Goal: Task Accomplishment & Management: Use online tool/utility

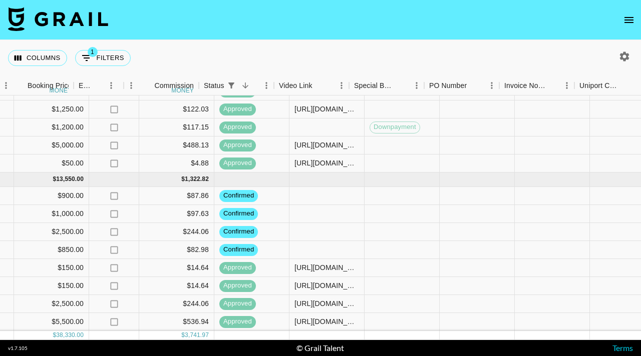
scroll to position [273, 672]
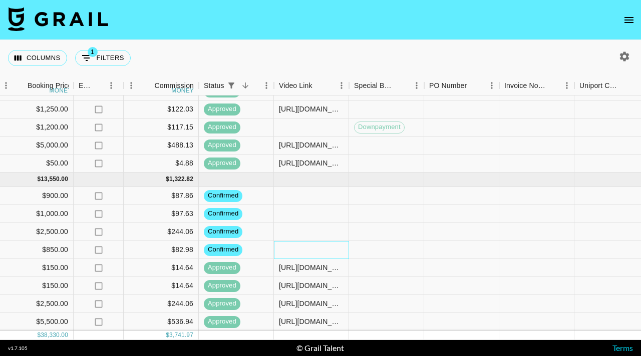
click at [306, 246] on div at bounding box center [311, 250] width 75 height 18
click at [306, 247] on div at bounding box center [311, 250] width 75 height 18
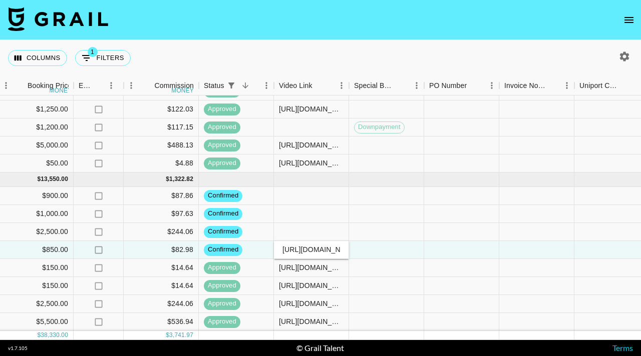
scroll to position [0, 82]
type input "https://www.instagram.com/p/DPhb3YtETpf/"
click at [379, 247] on div at bounding box center [386, 250] width 75 height 18
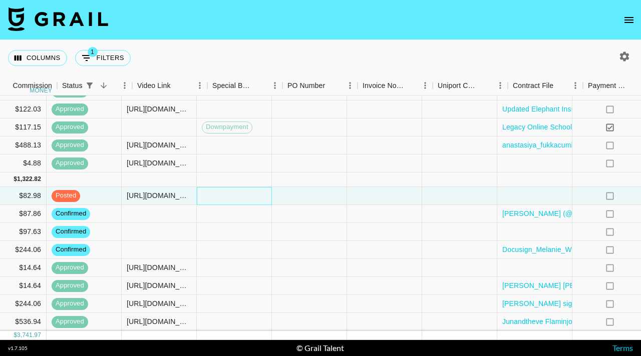
scroll to position [273, 834]
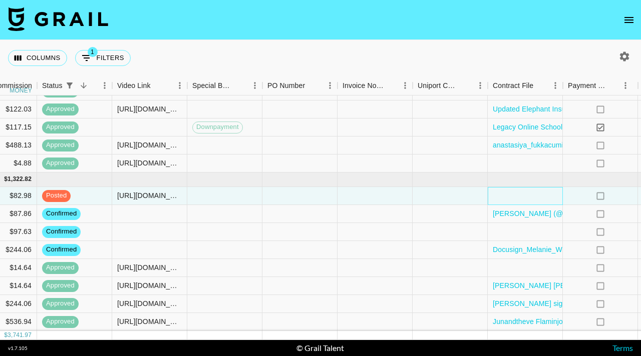
click at [515, 203] on div at bounding box center [525, 196] width 75 height 18
click at [508, 197] on div at bounding box center [525, 196] width 75 height 18
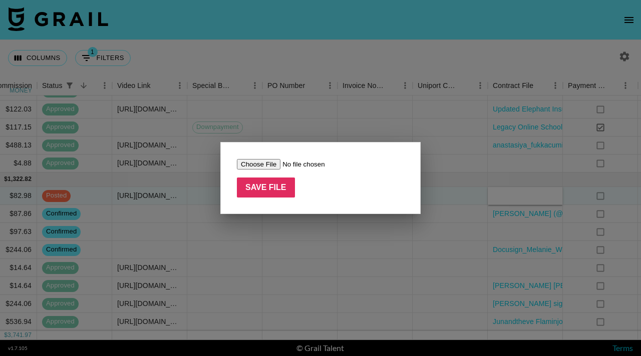
click at [273, 165] on input "file" at bounding box center [300, 164] width 127 height 11
click at [268, 167] on input "file" at bounding box center [300, 164] width 127 height 11
type input "C:\fakepath\Funsicle_Influencer Agreement_TALENT.docx (2) (1) (1).pdf"
click at [280, 188] on input "Save File" at bounding box center [266, 188] width 58 height 20
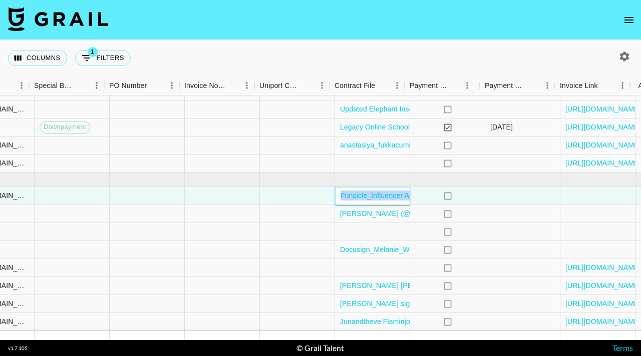
scroll to position [273, 1021]
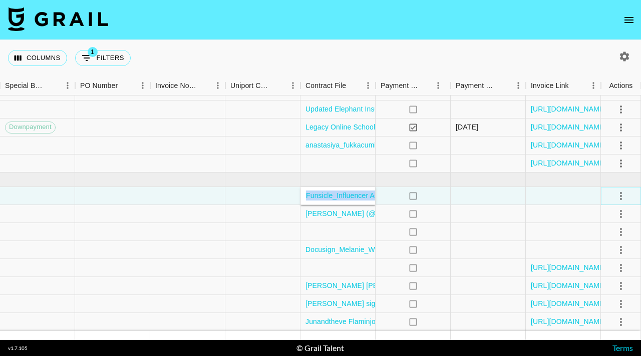
click at [616, 198] on icon "select merge strategy" at bounding box center [621, 196] width 12 height 12
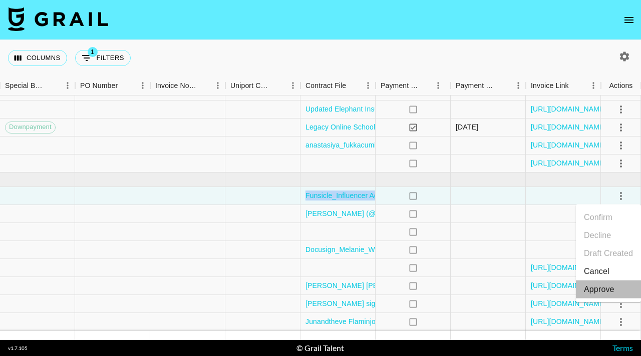
click at [592, 291] on div "Approve" at bounding box center [599, 290] width 31 height 12
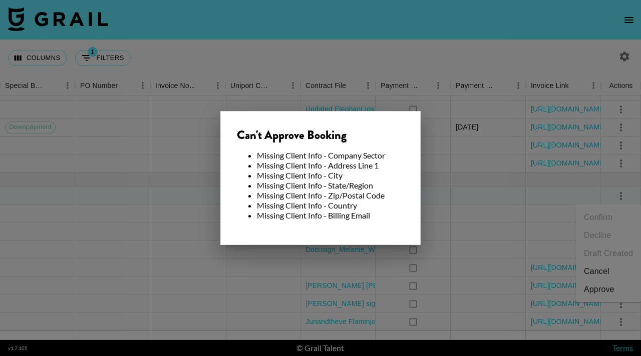
click at [186, 197] on div at bounding box center [320, 178] width 641 height 356
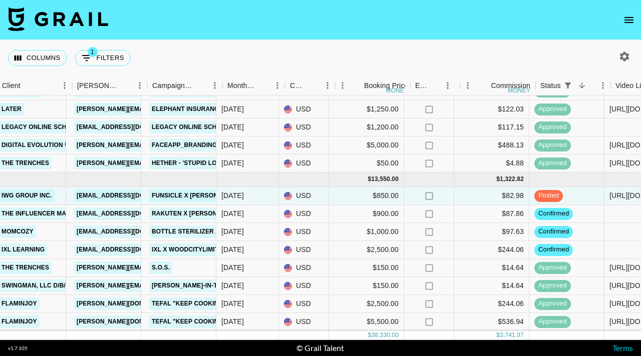
scroll to position [273, 292]
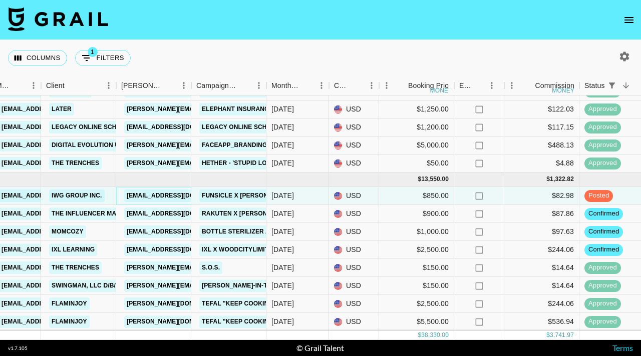
click at [159, 199] on link "[EMAIL_ADDRESS][DOMAIN_NAME]" at bounding box center [180, 196] width 112 height 13
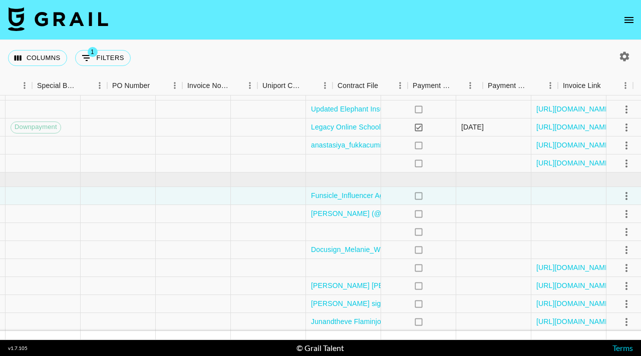
scroll to position [273, 1021]
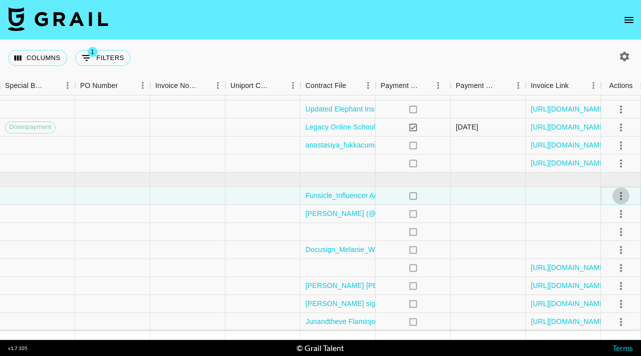
click at [620, 199] on icon "select merge strategy" at bounding box center [621, 196] width 2 height 8
click at [594, 285] on div "Approve" at bounding box center [599, 290] width 31 height 12
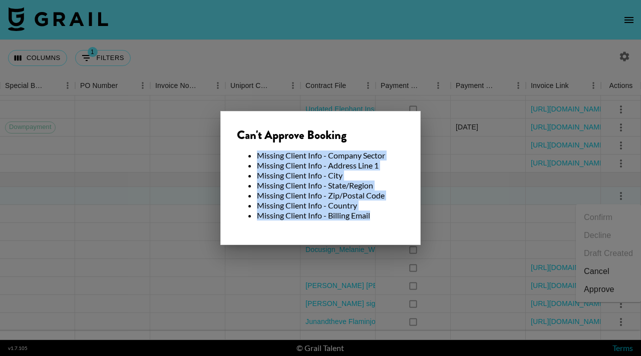
drag, startPoint x: 372, startPoint y: 215, endPoint x: 257, endPoint y: 154, distance: 129.7
click at [258, 154] on ul "Missing Client Info - Company Sector Missing Client Info - Address Line 1 Missi…" at bounding box center [320, 186] width 167 height 70
copy ul "Missing Client Info - Company Sector Missing Client Info - Address Line 1 Missi…"
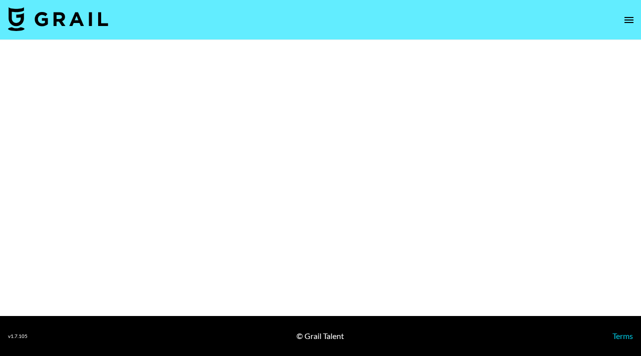
select select "Brand"
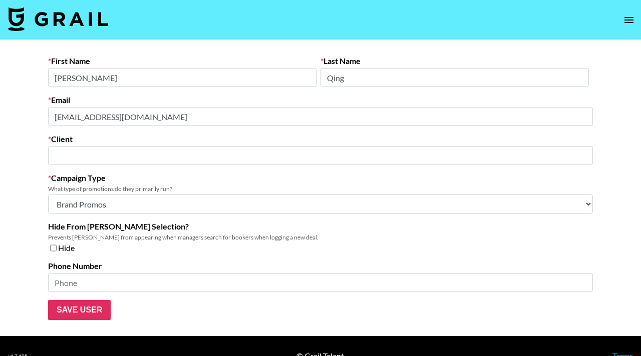
type input "IWG Group Inc."
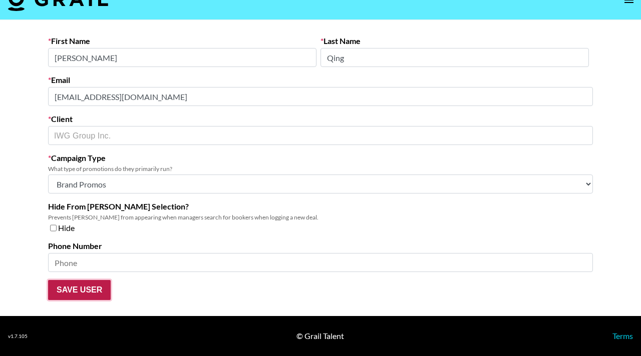
click at [99, 290] on input "Save User" at bounding box center [79, 290] width 63 height 20
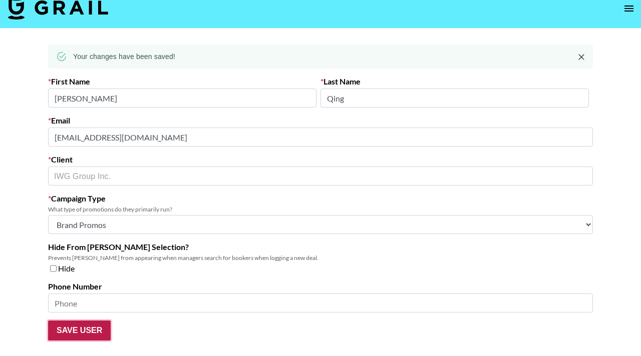
scroll to position [0, 0]
